Goal: Task Accomplishment & Management: Complete application form

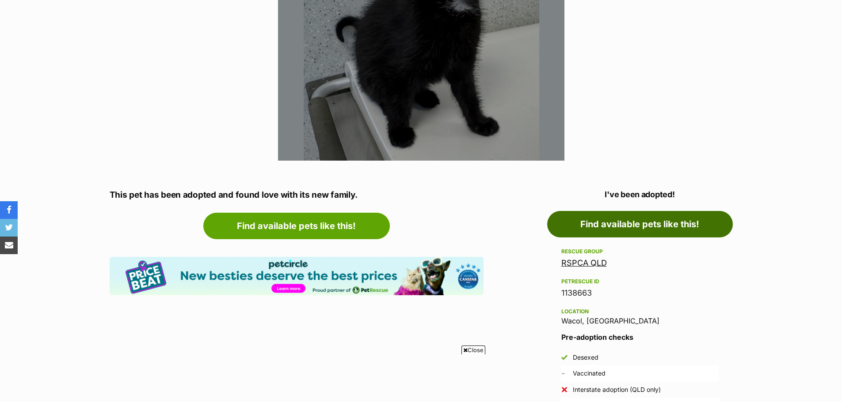
click at [596, 222] on link "Find available pets like this!" at bounding box center [640, 224] width 186 height 27
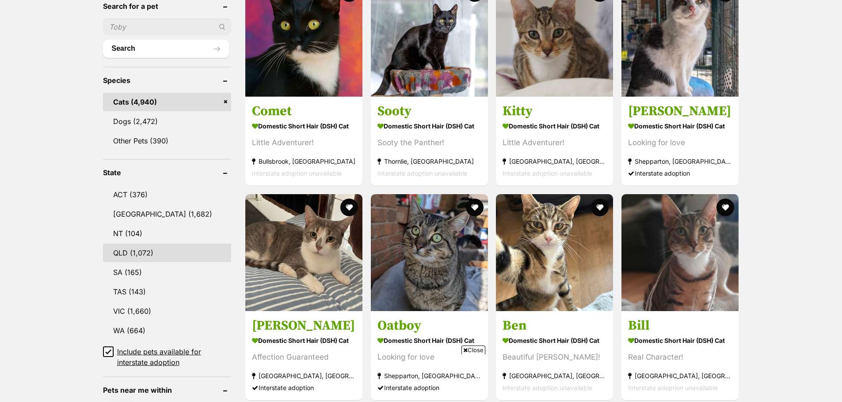
click at [146, 254] on link "QLD (1,072)" at bounding box center [167, 253] width 129 height 19
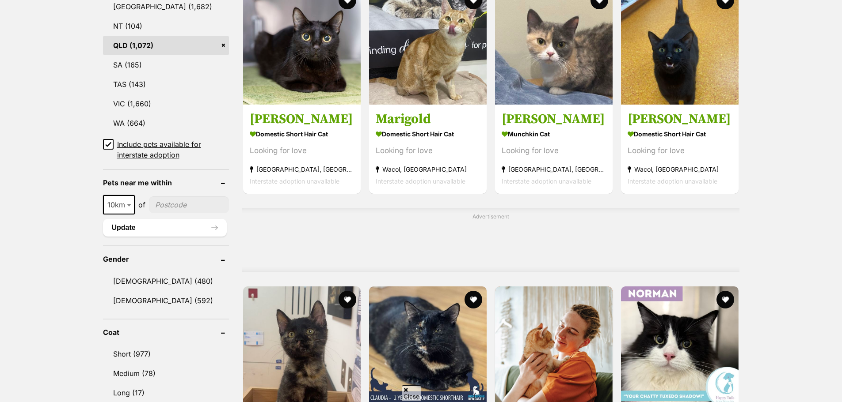
scroll to position [530, 0]
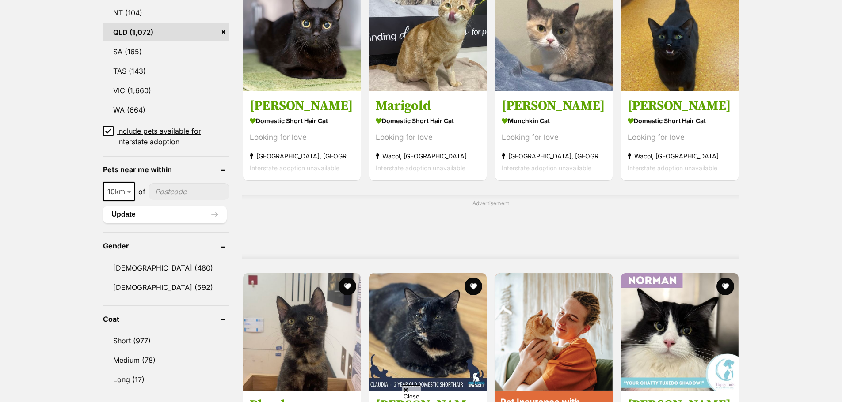
click at [119, 195] on span "10km" at bounding box center [119, 192] width 30 height 12
select select "100"
click at [176, 187] on input"] "postcode" at bounding box center [191, 191] width 76 height 17
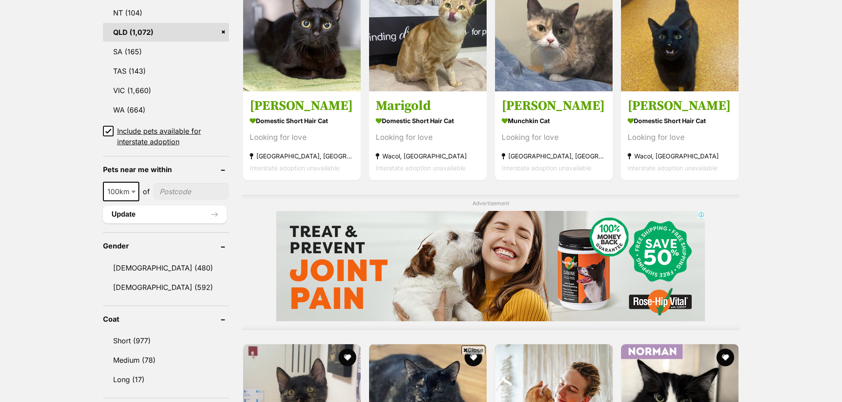
scroll to position [0, 0]
type input"] "4035"
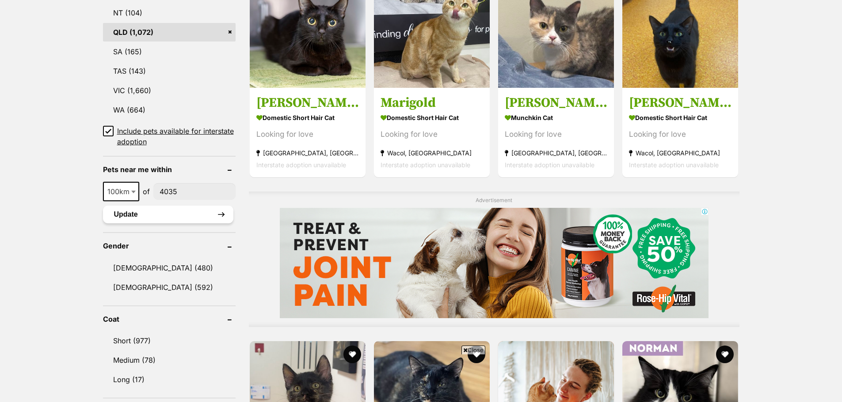
click at [192, 221] on button "Update" at bounding box center [168, 215] width 130 height 18
click at [191, 218] on button "Update" at bounding box center [168, 215] width 130 height 18
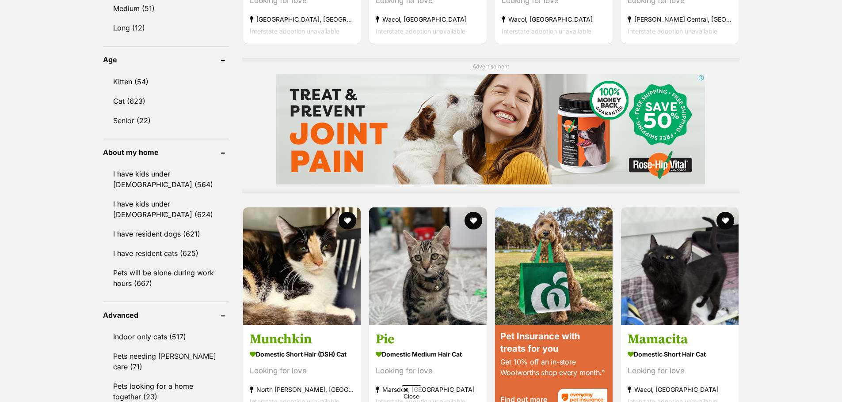
scroll to position [584, 0]
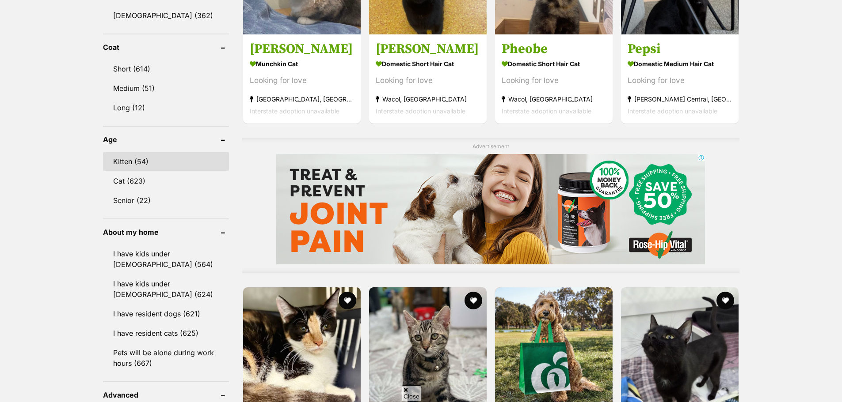
click at [150, 163] on link "Kitten (54)" at bounding box center [166, 161] width 126 height 19
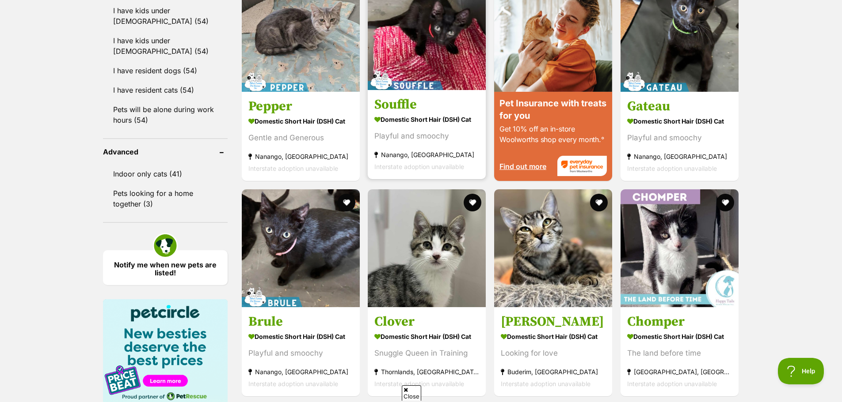
scroll to position [839, 0]
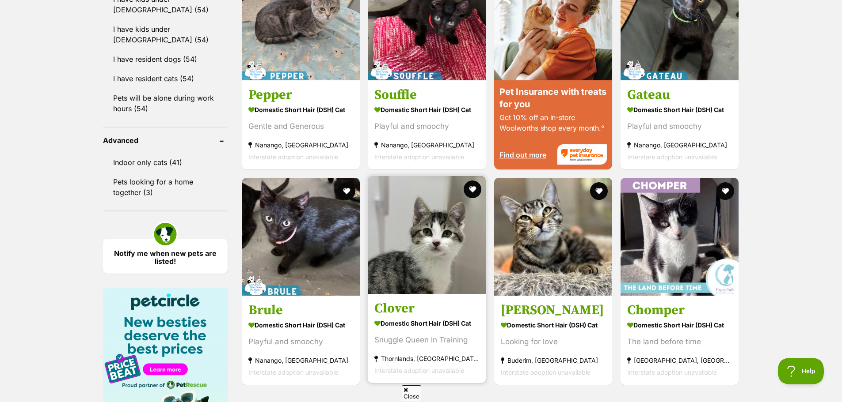
click at [411, 250] on img at bounding box center [427, 235] width 118 height 118
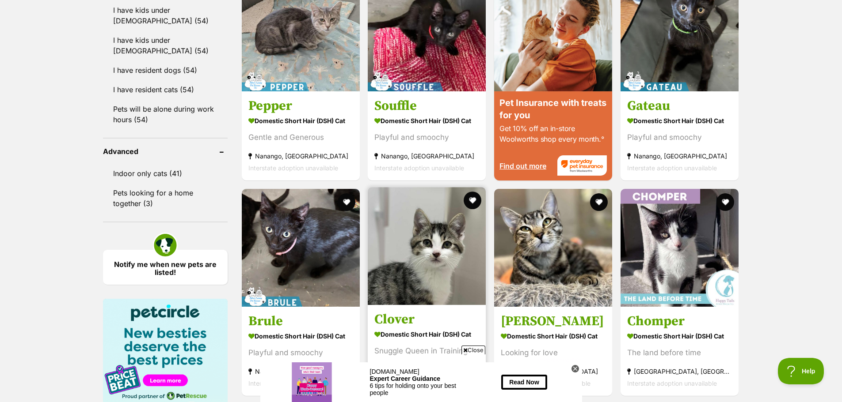
scroll to position [883, 0]
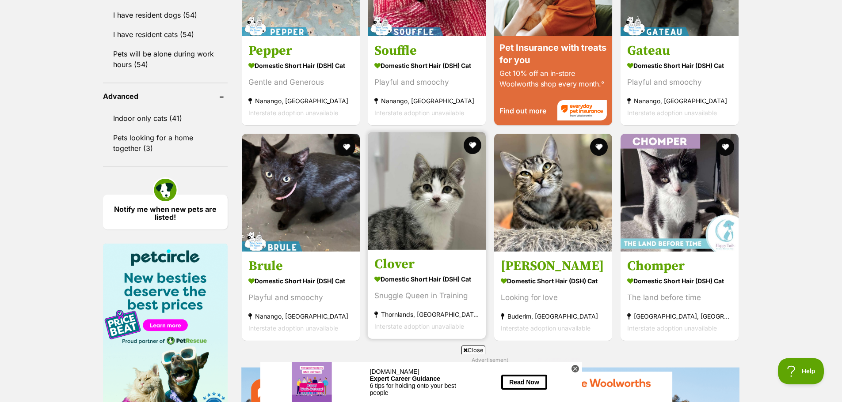
click at [417, 227] on img at bounding box center [427, 191] width 118 height 118
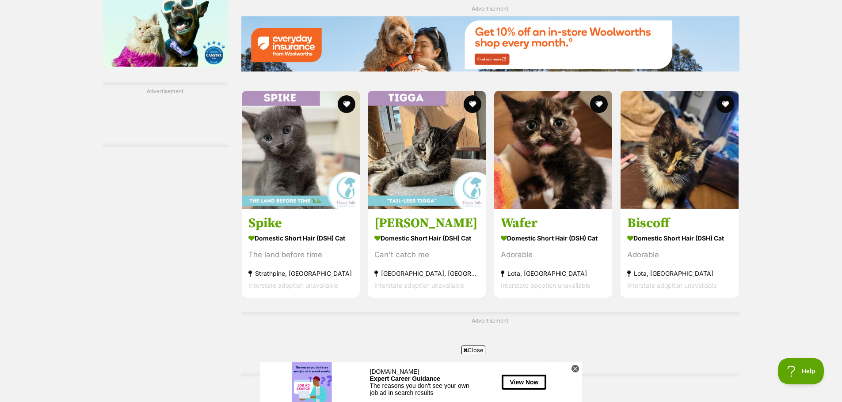
scroll to position [1237, 0]
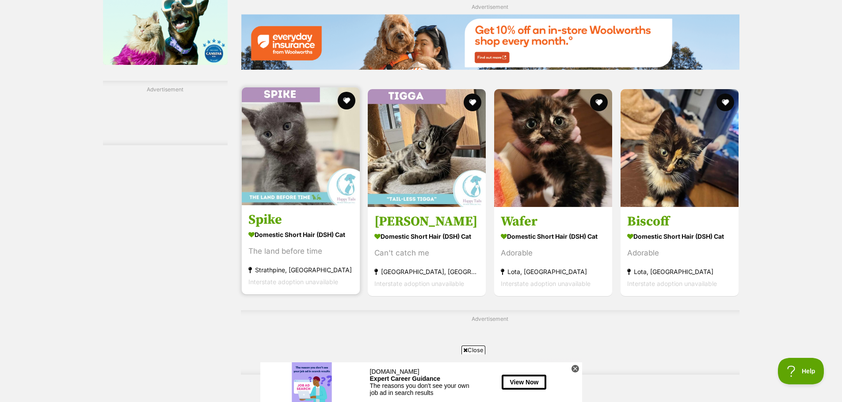
click at [279, 173] on img at bounding box center [301, 146] width 118 height 118
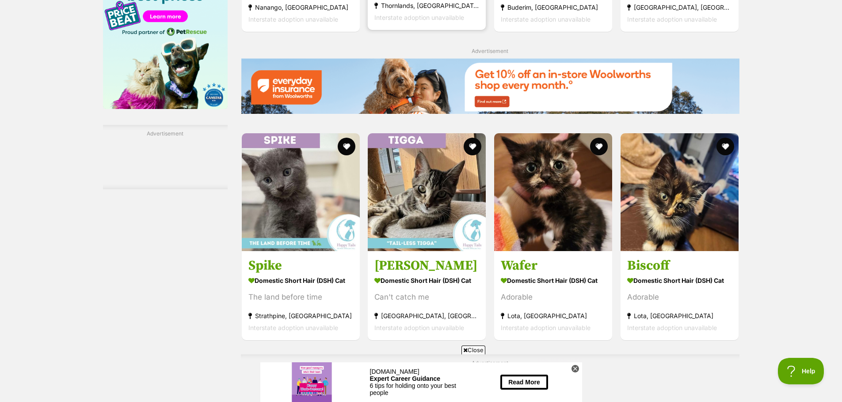
scroll to position [1369, 0]
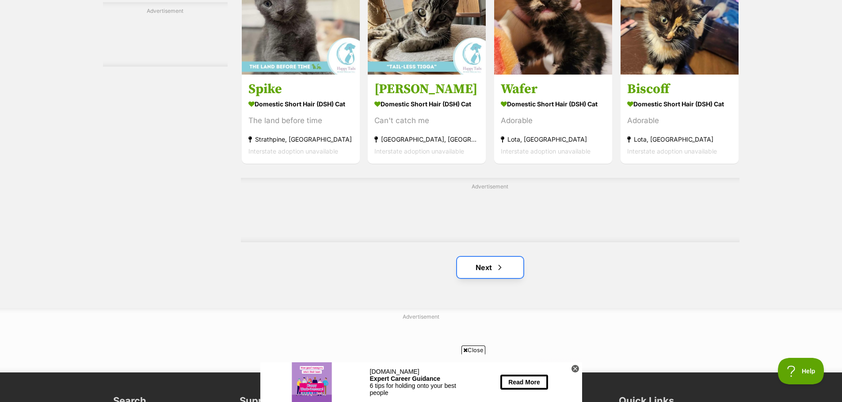
click at [485, 267] on link "Next" at bounding box center [490, 267] width 66 height 21
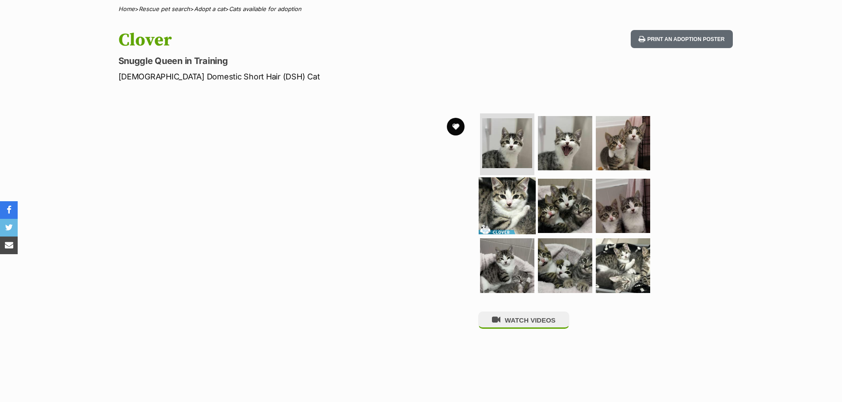
scroll to position [133, 0]
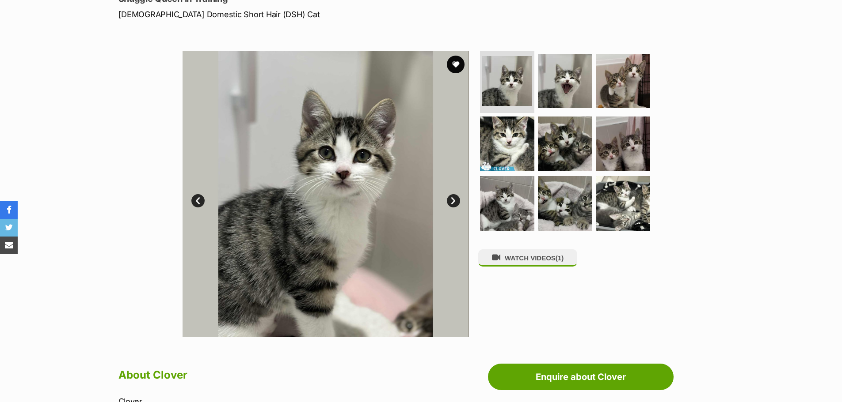
click at [453, 203] on link "Next" at bounding box center [453, 200] width 13 height 13
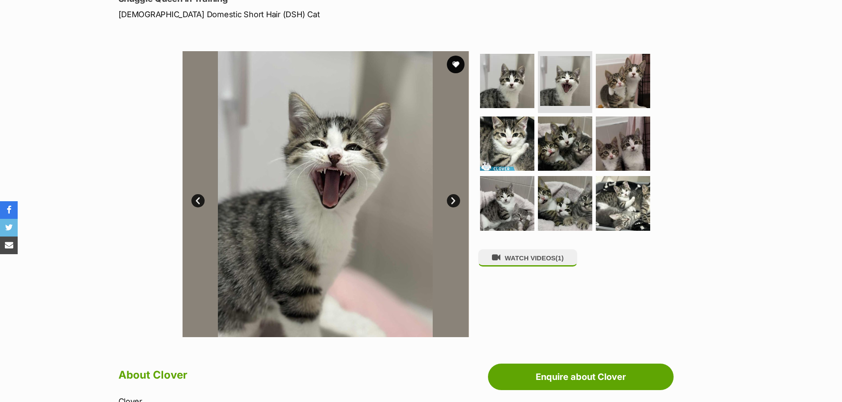
click at [453, 203] on link "Next" at bounding box center [453, 200] width 13 height 13
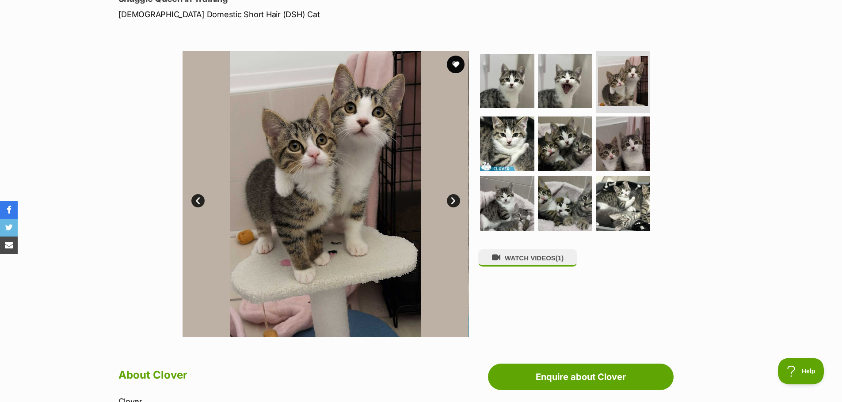
scroll to position [0, 0]
click at [453, 203] on link "Next" at bounding box center [453, 200] width 13 height 13
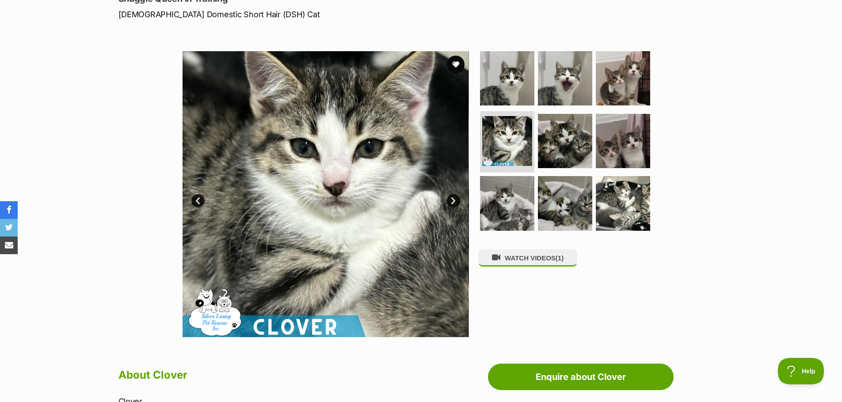
click at [453, 203] on link "Next" at bounding box center [453, 200] width 13 height 13
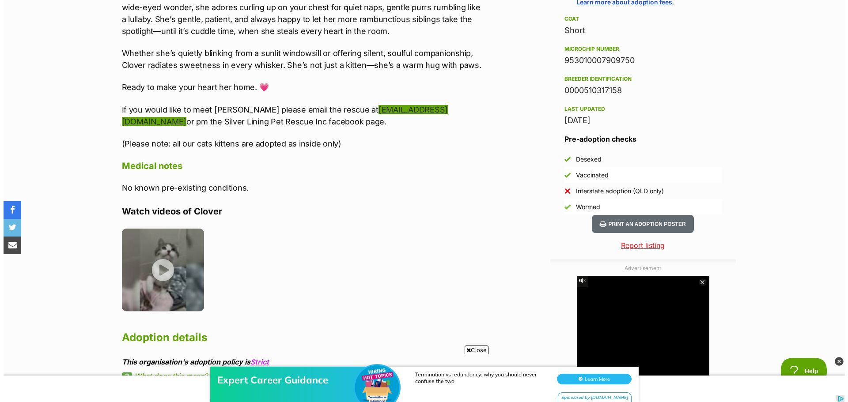
scroll to position [707, 0]
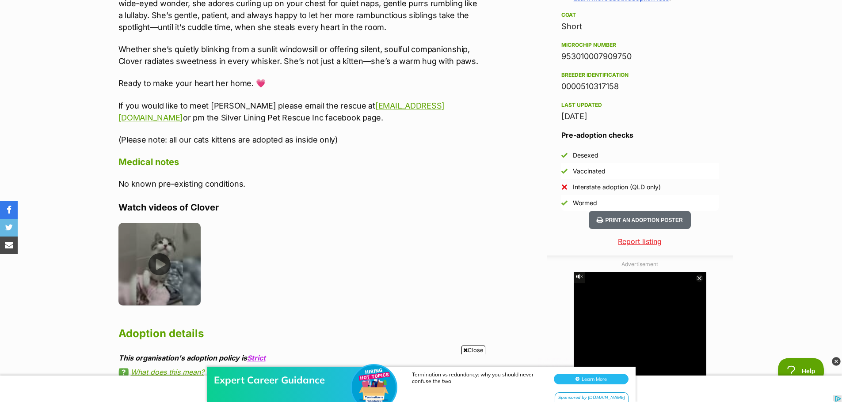
click at [165, 263] on img at bounding box center [159, 264] width 83 height 83
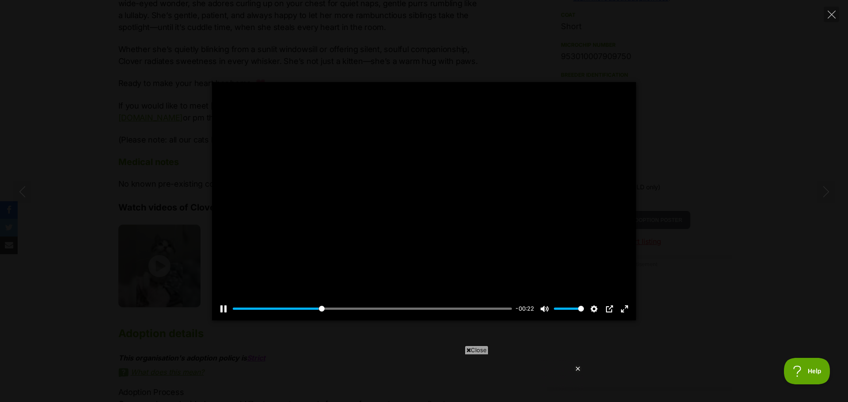
scroll to position [0, 0]
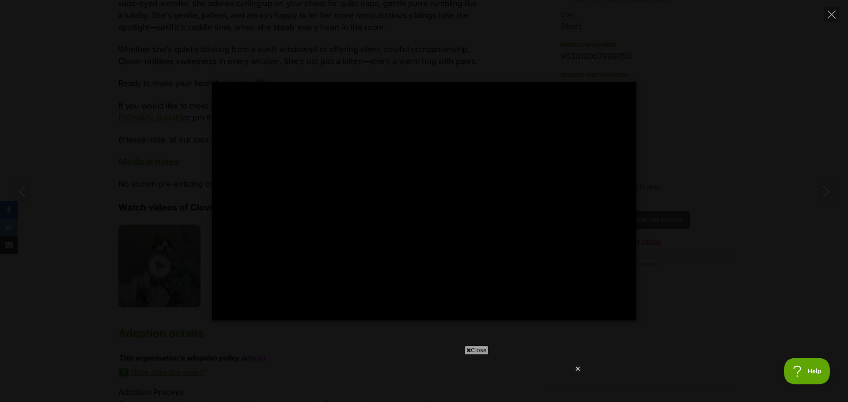
type input "56.58"
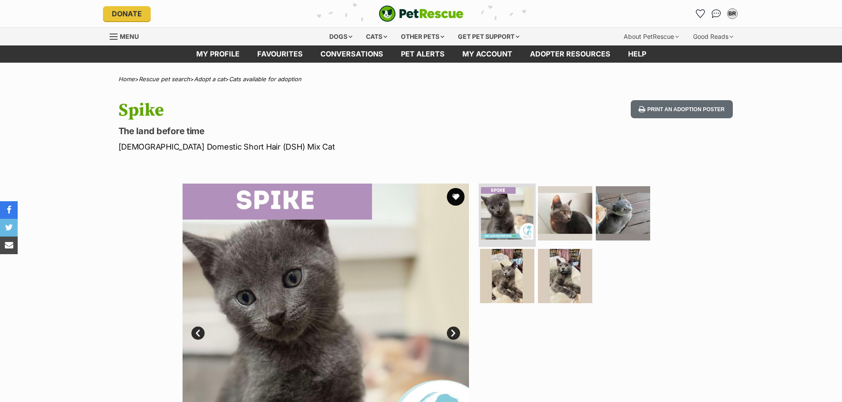
scroll to position [88, 0]
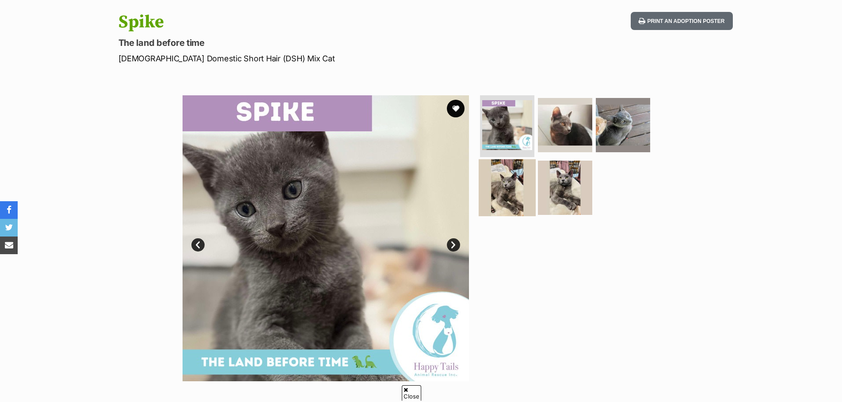
click at [509, 203] on img at bounding box center [506, 187] width 57 height 57
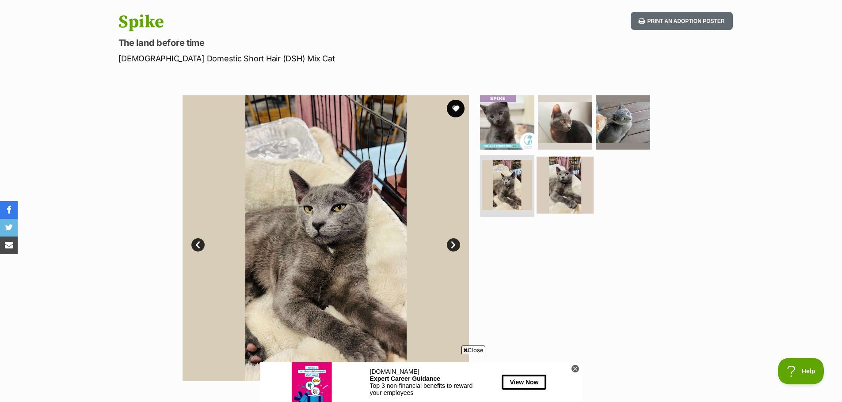
scroll to position [0, 0]
click at [556, 189] on img at bounding box center [564, 184] width 57 height 57
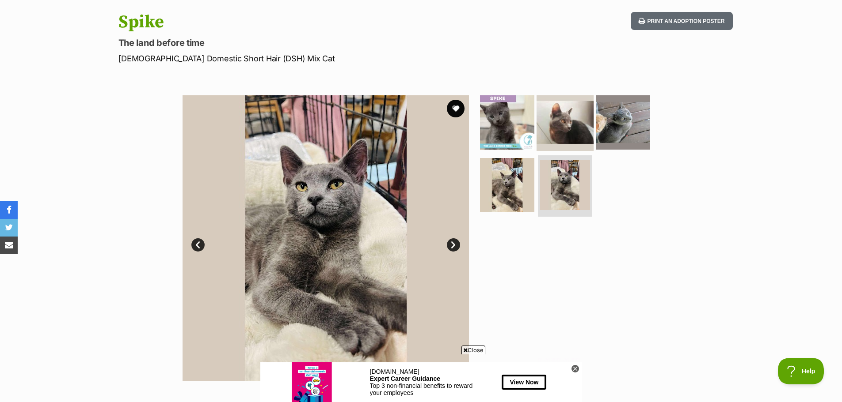
click at [556, 125] on img at bounding box center [564, 122] width 57 height 57
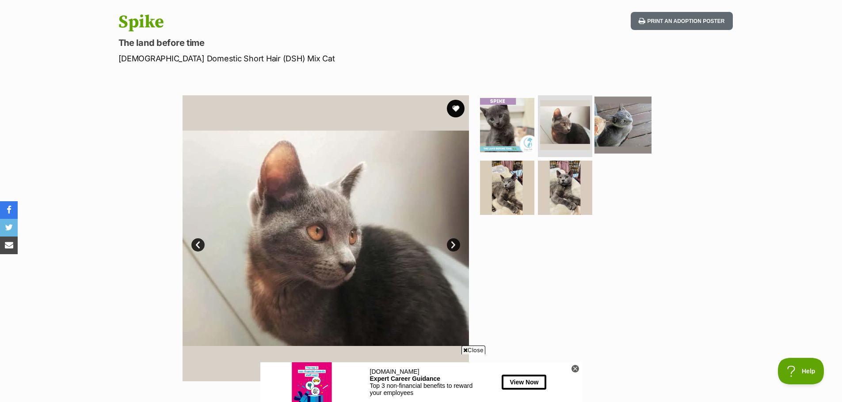
click at [607, 125] on img at bounding box center [622, 125] width 57 height 57
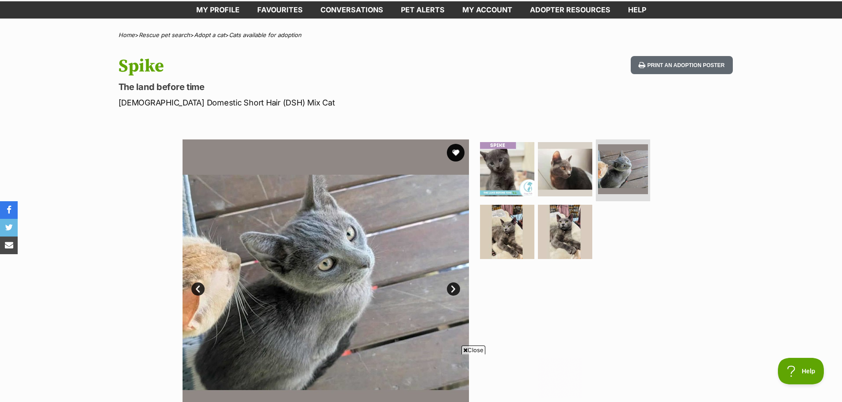
click at [455, 288] on link "Next" at bounding box center [453, 289] width 13 height 13
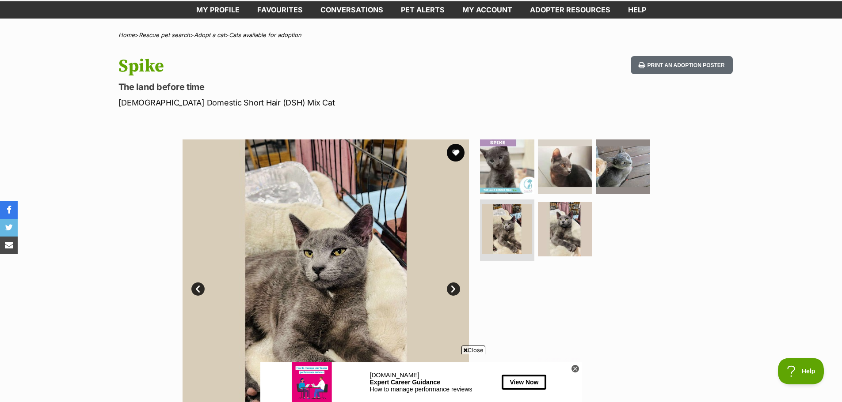
click at [455, 288] on link "Next" at bounding box center [453, 289] width 13 height 13
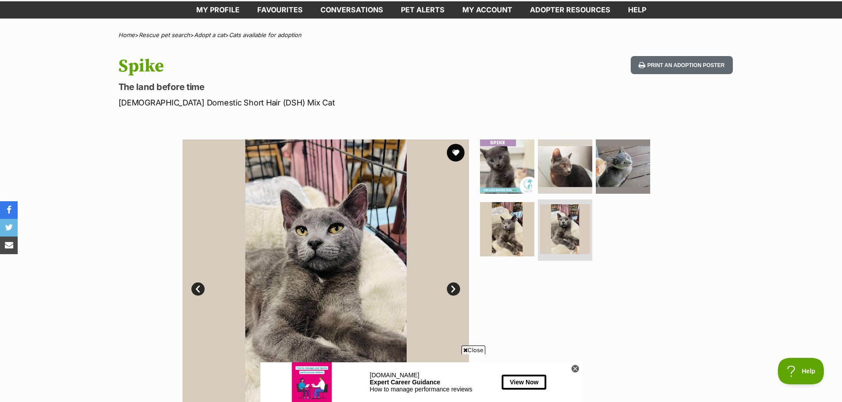
click at [455, 288] on link "Next" at bounding box center [453, 289] width 13 height 13
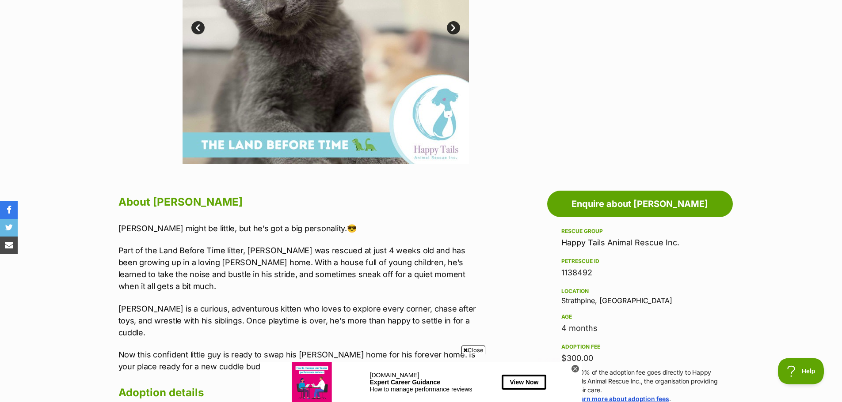
scroll to position [309, 0]
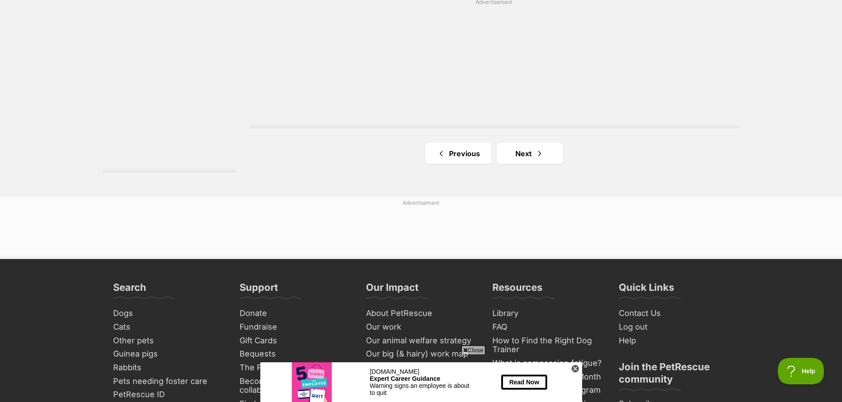
scroll to position [1634, 0]
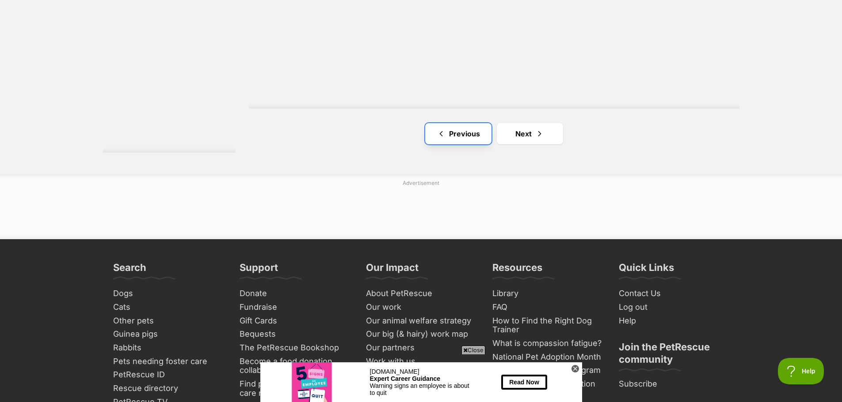
click at [461, 137] on link "Previous" at bounding box center [458, 133] width 66 height 21
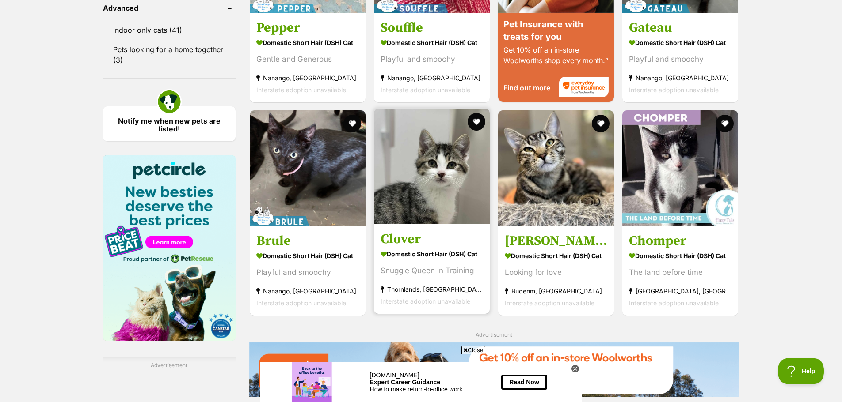
click at [458, 201] on img at bounding box center [432, 167] width 116 height 116
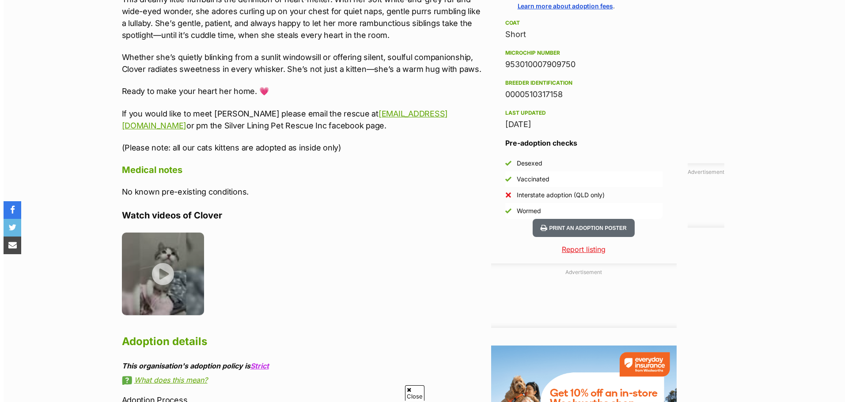
scroll to position [707, 0]
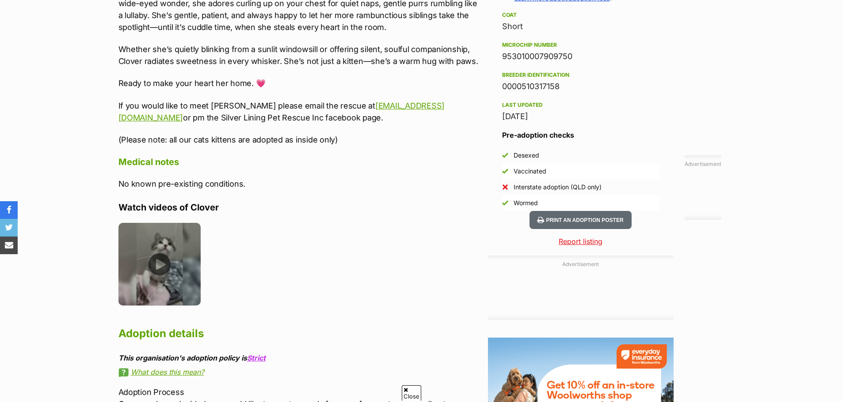
click at [152, 259] on img at bounding box center [159, 264] width 83 height 83
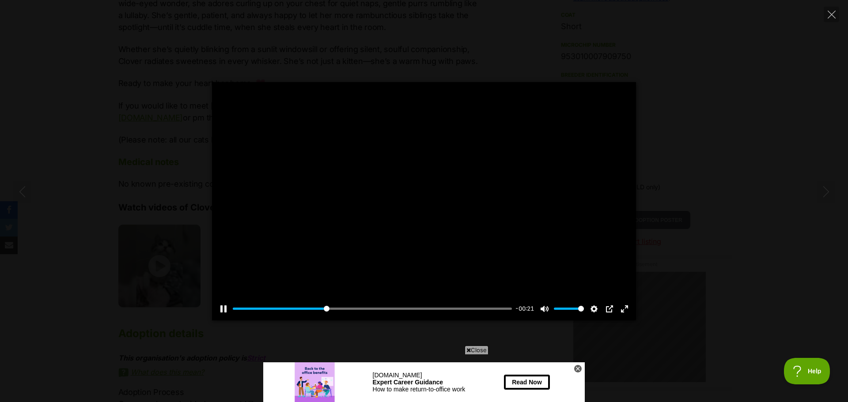
scroll to position [0, 0]
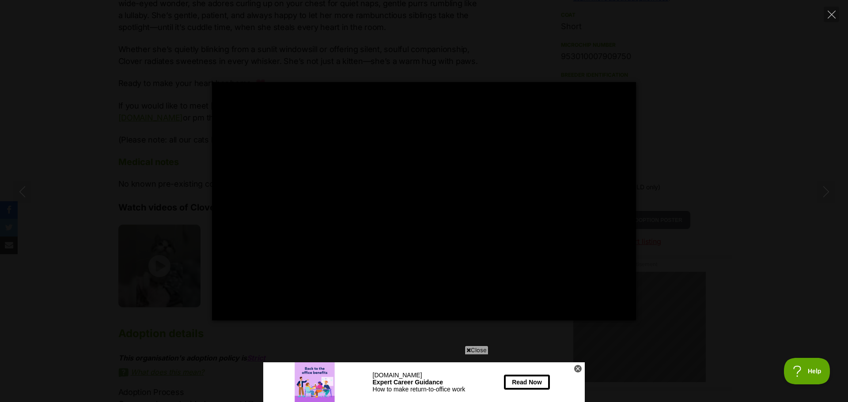
type input "70.92"
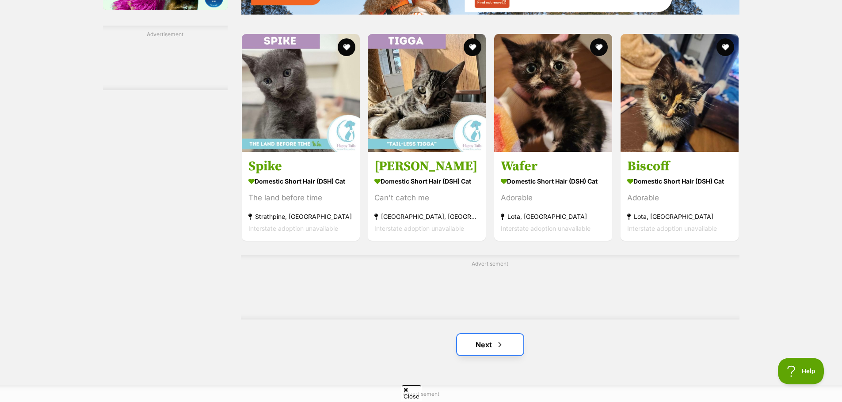
click at [491, 350] on link "Next" at bounding box center [490, 344] width 66 height 21
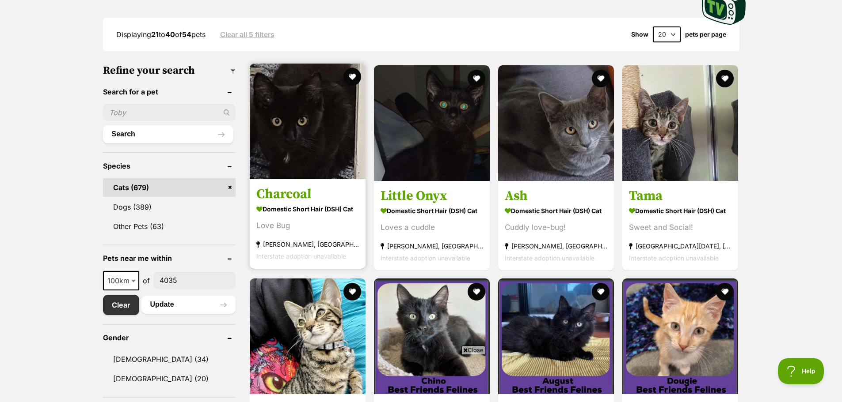
click at [300, 147] on img at bounding box center [308, 122] width 116 height 116
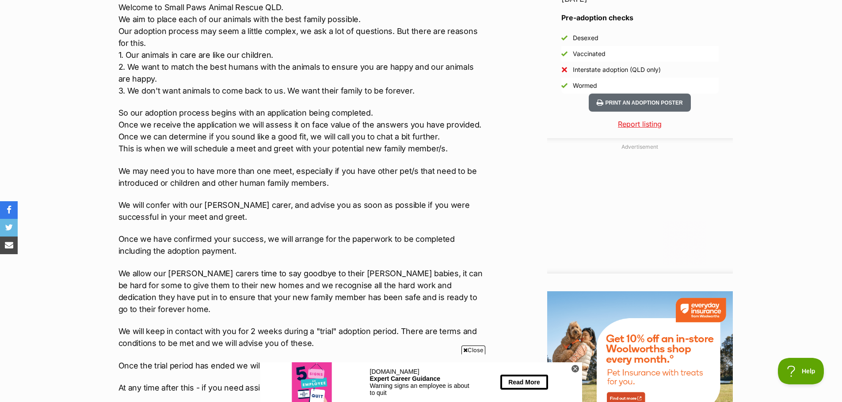
scroll to position [663, 0]
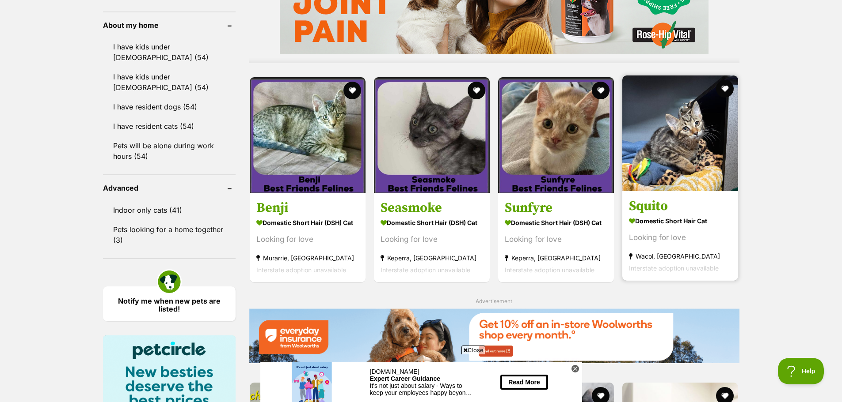
scroll to position [795, 0]
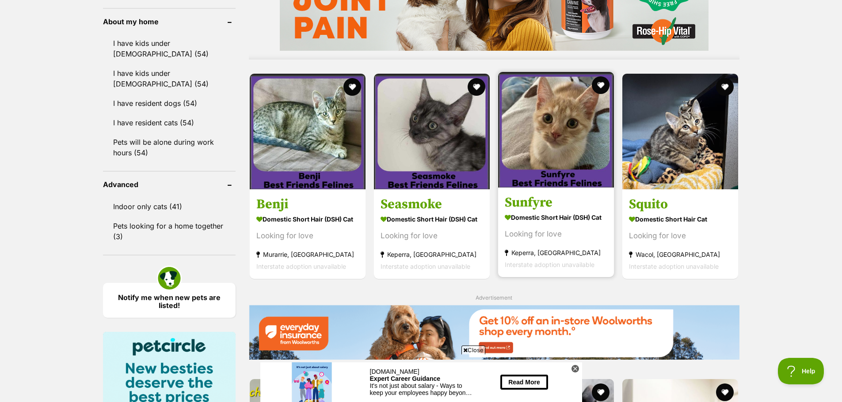
click at [559, 144] on img at bounding box center [556, 130] width 116 height 116
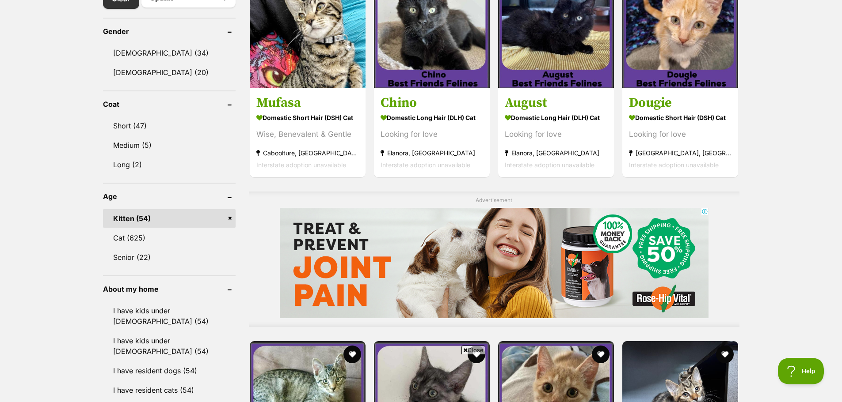
scroll to position [442, 0]
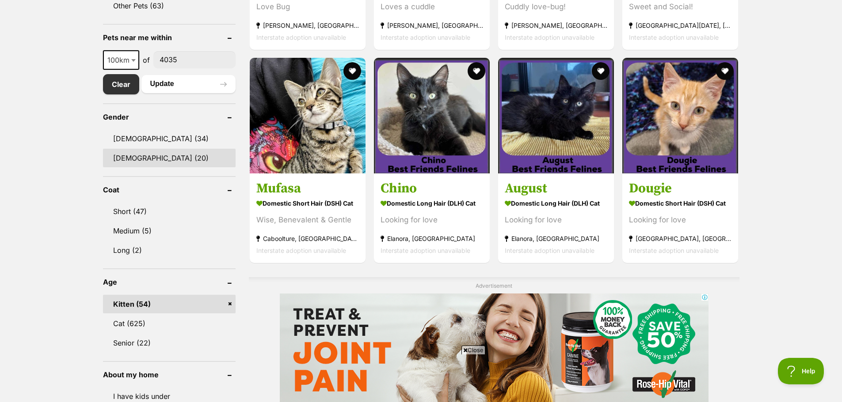
click at [139, 155] on link "Female (20)" at bounding box center [169, 158] width 133 height 19
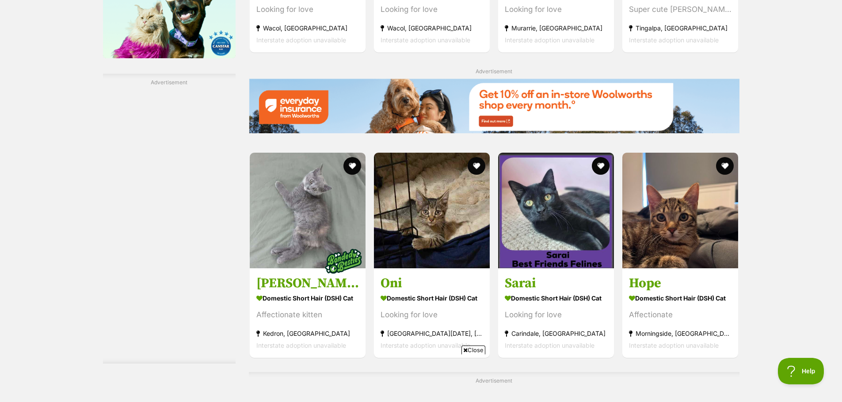
scroll to position [1270, 0]
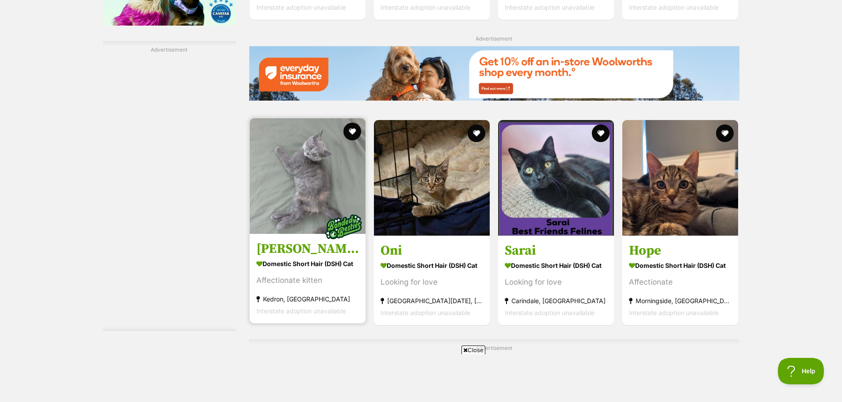
click at [302, 285] on div "Affectionate kitten" at bounding box center [307, 281] width 102 height 12
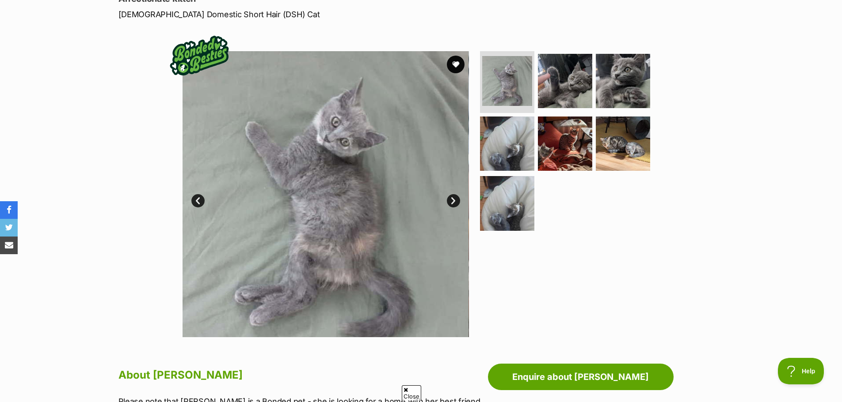
click at [451, 202] on link "Next" at bounding box center [453, 200] width 13 height 13
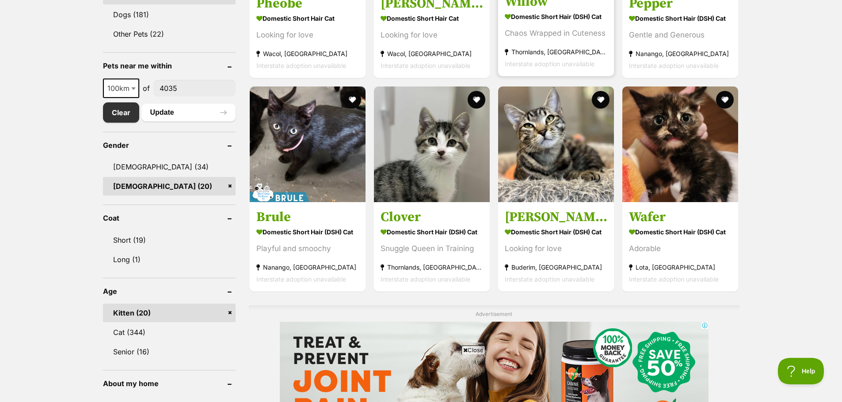
scroll to position [421, 0]
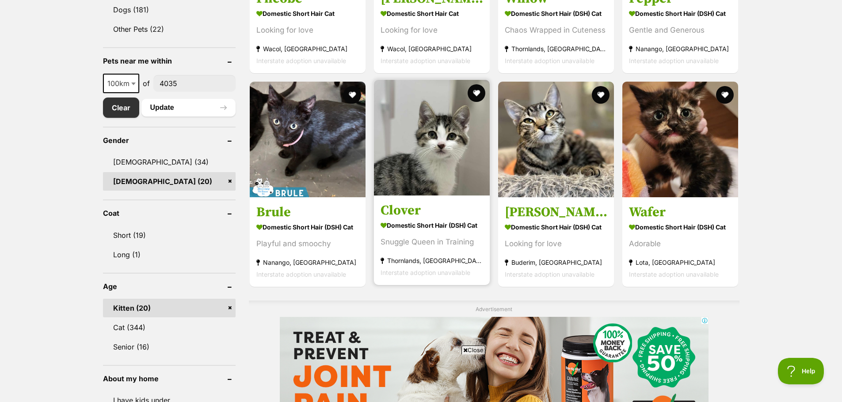
click at [404, 250] on section "Domestic Short Hair (DSH) Cat Snuggle Queen in Training Thornlands, QLD Interst…" at bounding box center [431, 249] width 102 height 60
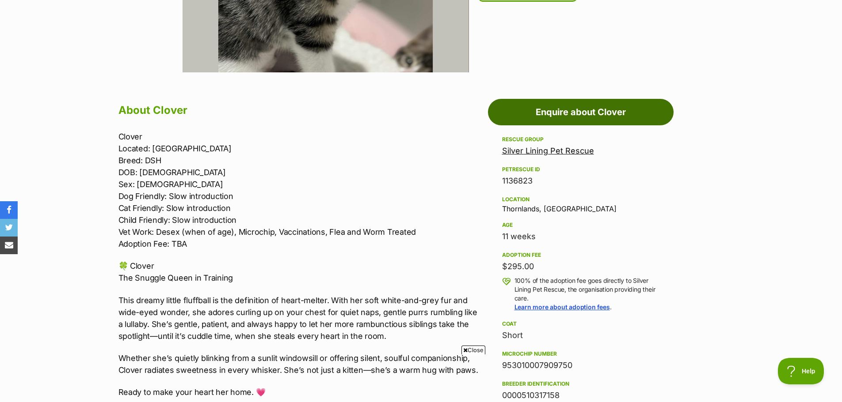
click at [539, 106] on link "Enquire about Clover" at bounding box center [581, 112] width 186 height 27
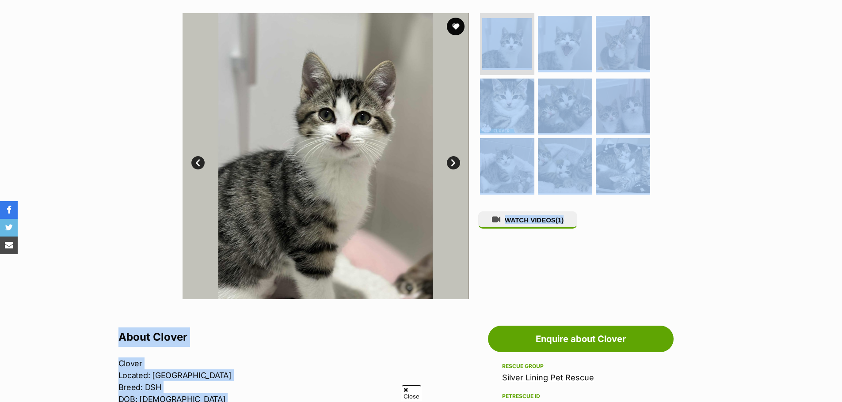
scroll to position [472, 0]
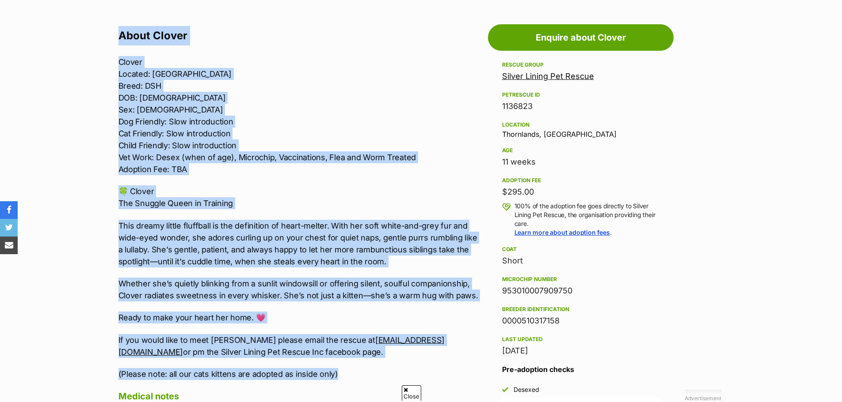
drag, startPoint x: 118, startPoint y: 105, endPoint x: 343, endPoint y: 370, distance: 347.2
click at [343, 370] on section "Home > Rescue pet search > Adopt a cat > Cats available for adoption Clover Snu…" at bounding box center [421, 216] width 842 height 1225
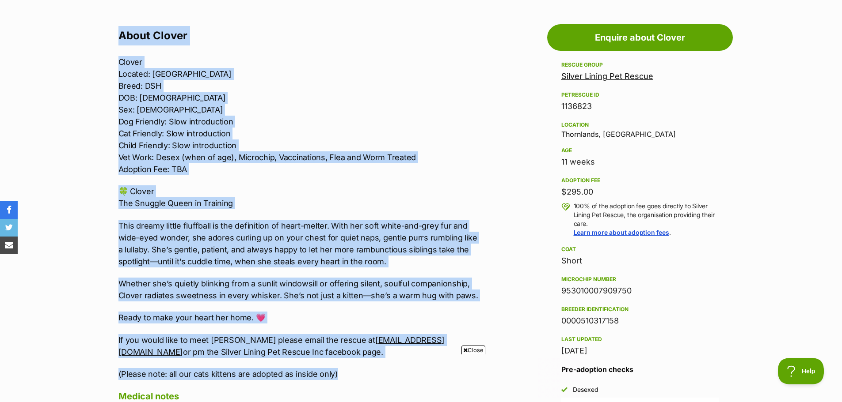
scroll to position [0, 0]
copy section "Clover Snuggle Queen in Training [DEMOGRAPHIC_DATA] Domestic Short Hair (DSH) C…"
click at [171, 286] on p "Whether she’s quietly blinking from a sunlit windowsill or offering silent, sou…" at bounding box center [300, 290] width 365 height 24
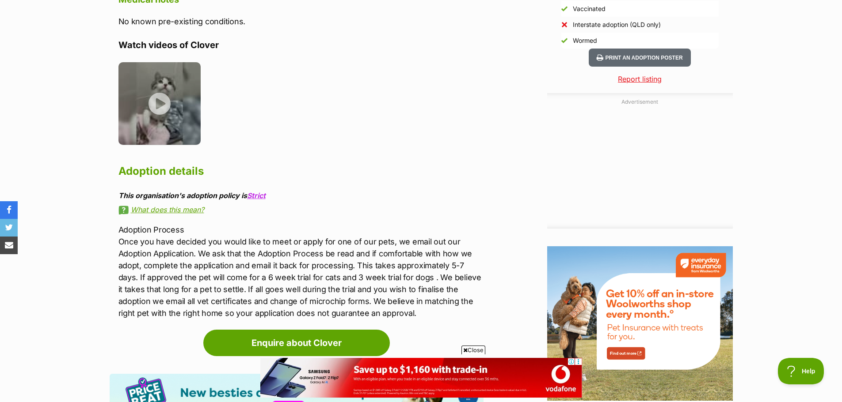
scroll to position [870, 0]
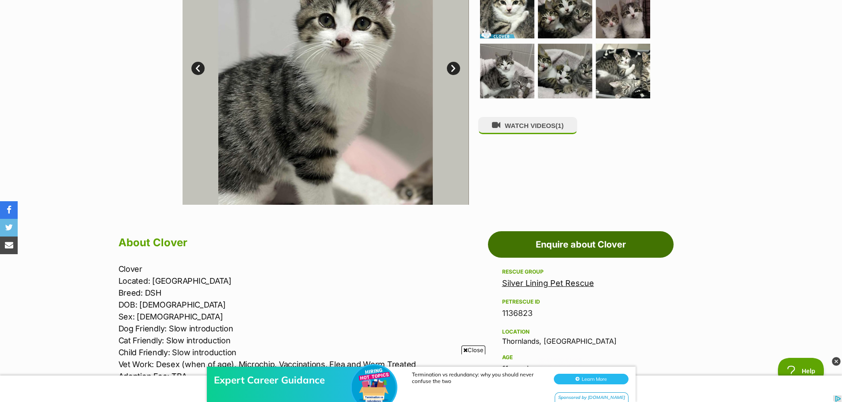
click at [585, 249] on link "Enquire about Clover" at bounding box center [581, 244] width 186 height 27
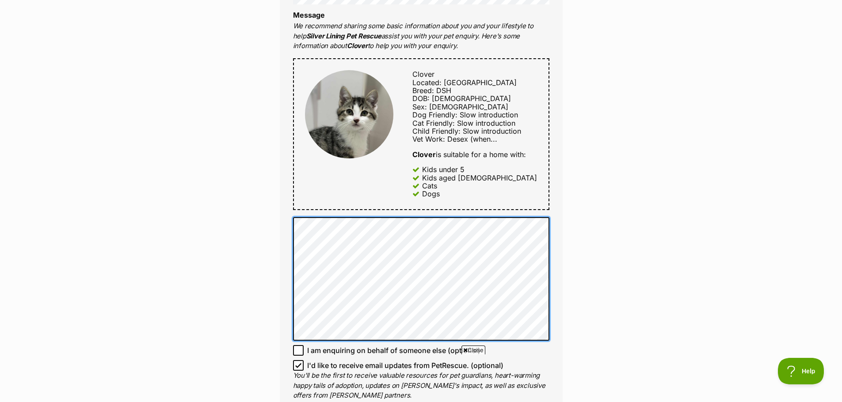
scroll to position [398, 0]
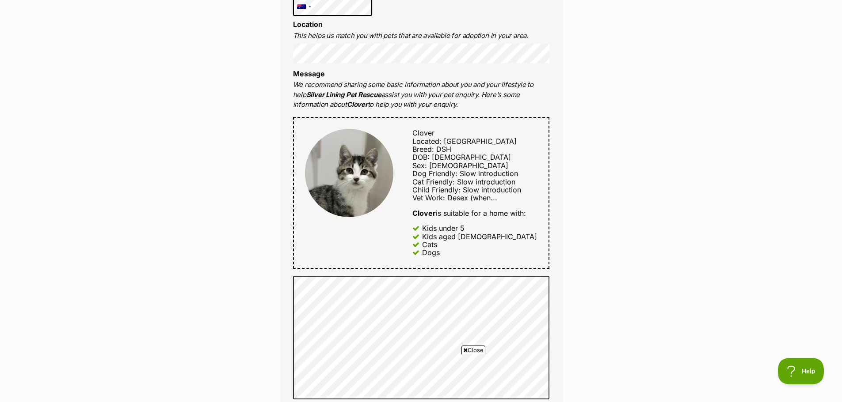
drag, startPoint x: 368, startPoint y: 86, endPoint x: 440, endPoint y: 104, distance: 75.1
click at [440, 104] on p "We recommend sharing some basic information about you and your lifestyle to hel…" at bounding box center [421, 95] width 256 height 30
copy p "some basic information about you and your lifestyle to help Silver Lining Pet R…"
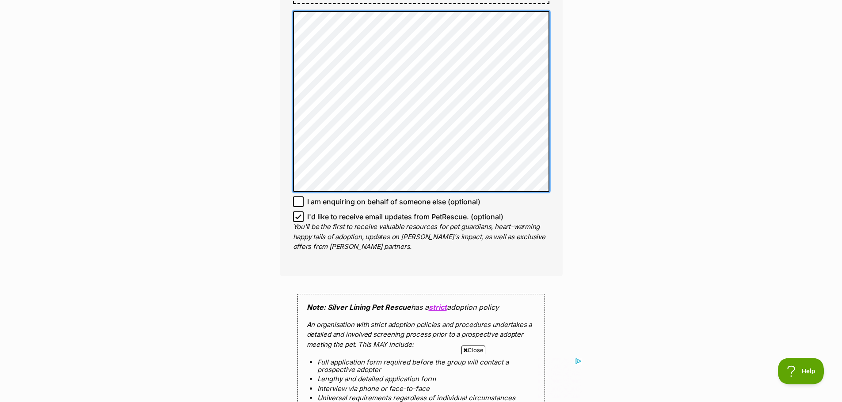
scroll to position [0, 0]
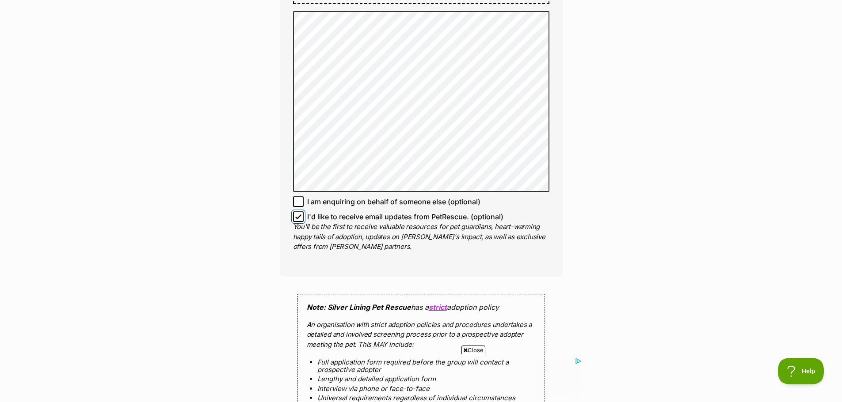
click at [299, 220] on input "I'd like to receive email updates from PetRescue. (optional)" at bounding box center [298, 217] width 11 height 11
checkbox input "false"
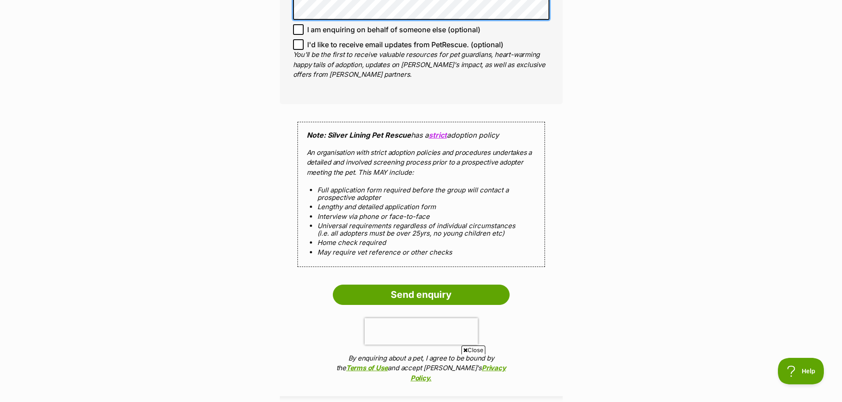
scroll to position [839, 0]
